Goal: Task Accomplishment & Management: Manage account settings

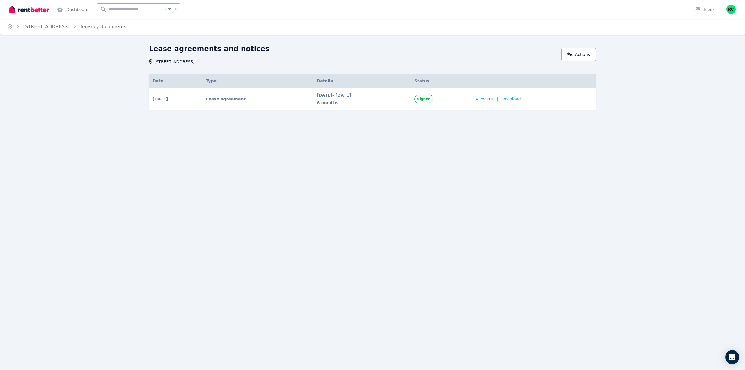
click at [494, 101] on span "View PDF" at bounding box center [484, 99] width 19 height 6
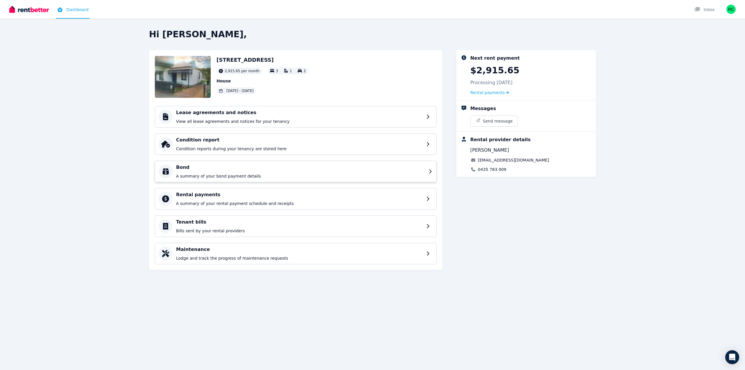
click at [261, 177] on p "A summary of your bond payment details" at bounding box center [300, 176] width 249 height 6
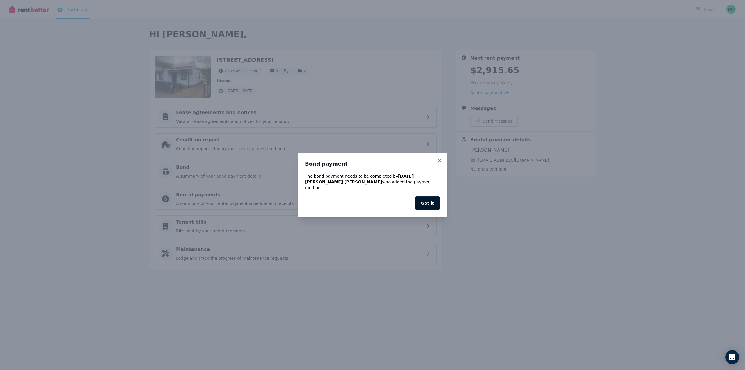
click at [428, 196] on button "Got it" at bounding box center [427, 202] width 25 height 13
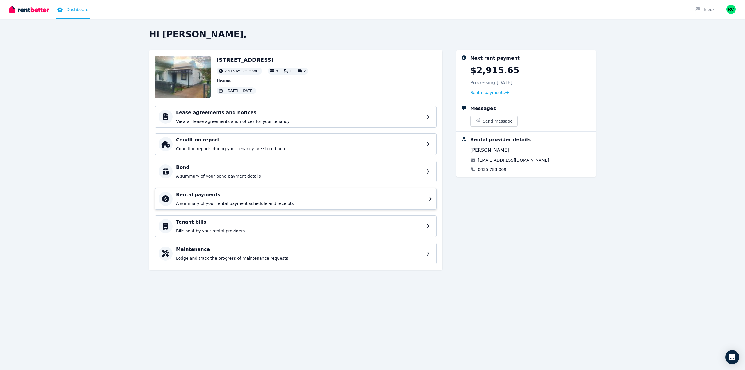
click at [219, 193] on h4 "Rental payments" at bounding box center [300, 194] width 249 height 7
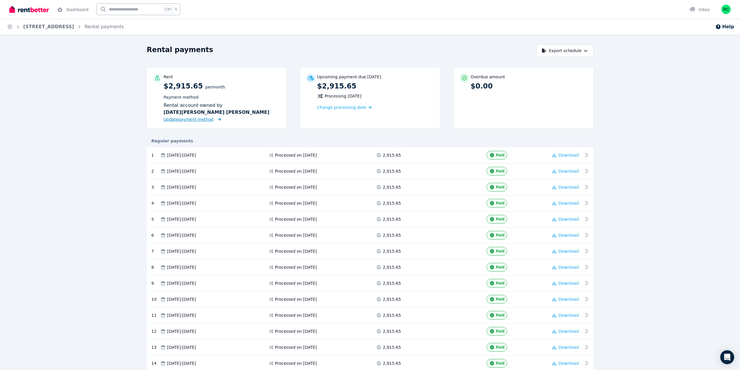
click at [207, 120] on span "Update payment method" at bounding box center [189, 119] width 50 height 5
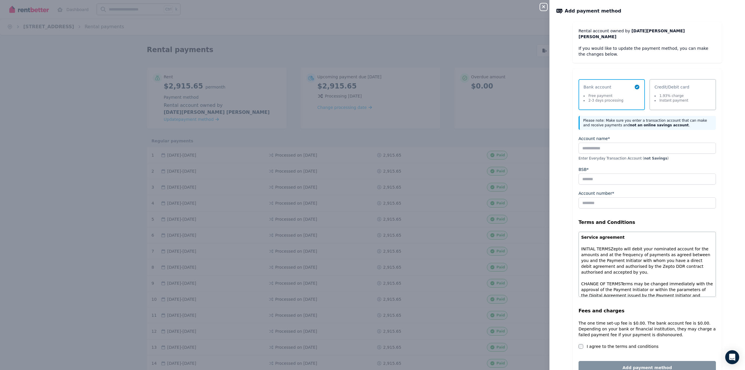
click at [474, 45] on div "Close panel Add payment method Rental account owned by Lucia Garcia Luque If yo…" at bounding box center [372, 185] width 745 height 370
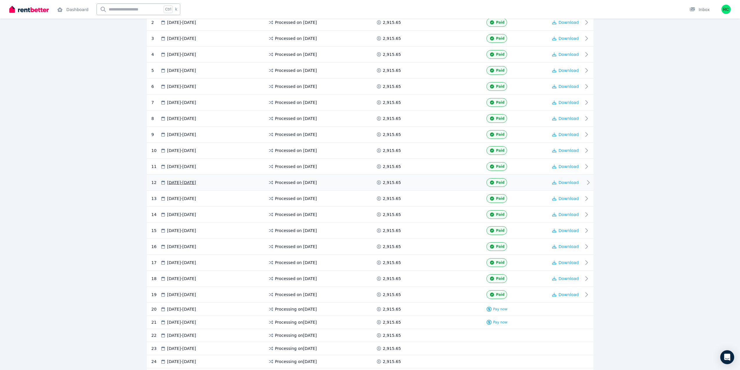
scroll to position [181, 0]
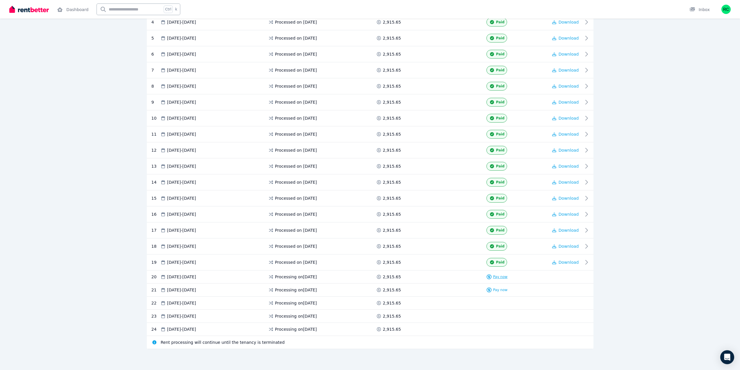
click at [500, 277] on span "Pay now" at bounding box center [500, 276] width 15 height 5
